Goal: Navigation & Orientation: Find specific page/section

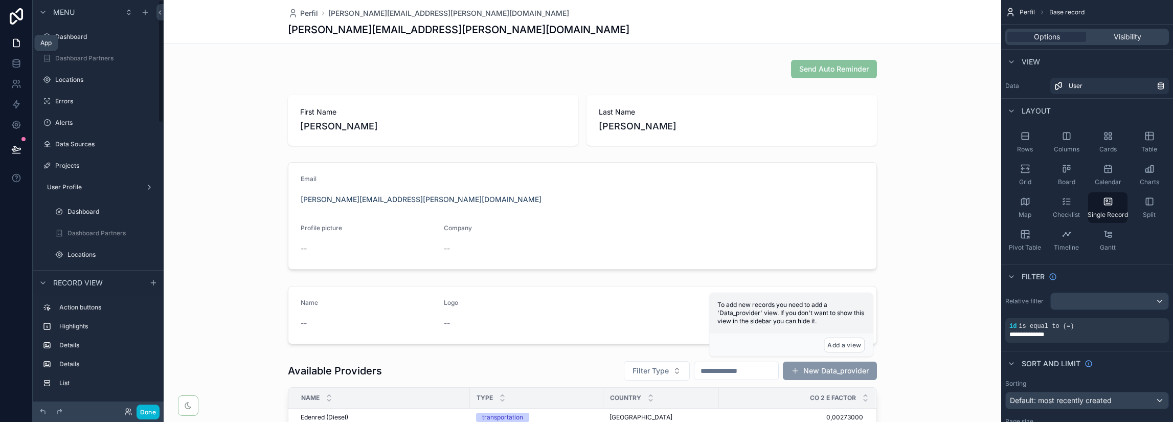
click at [17, 38] on icon at bounding box center [16, 43] width 10 height 10
click at [18, 40] on icon at bounding box center [16, 43] width 6 height 8
click at [94, 38] on label "Dashboard" at bounding box center [96, 37] width 82 height 8
